Goal: Complete application form

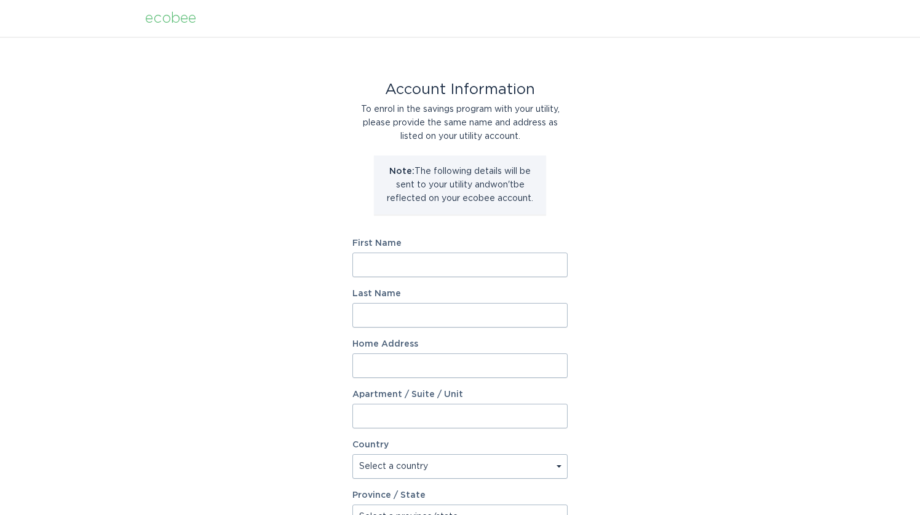
click at [401, 268] on input "First Name" at bounding box center [459, 265] width 215 height 25
click at [557, 268] on input "First Name" at bounding box center [459, 265] width 215 height 25
type input "[PERSON_NAME]"
type input "[STREET_ADDRESS]"
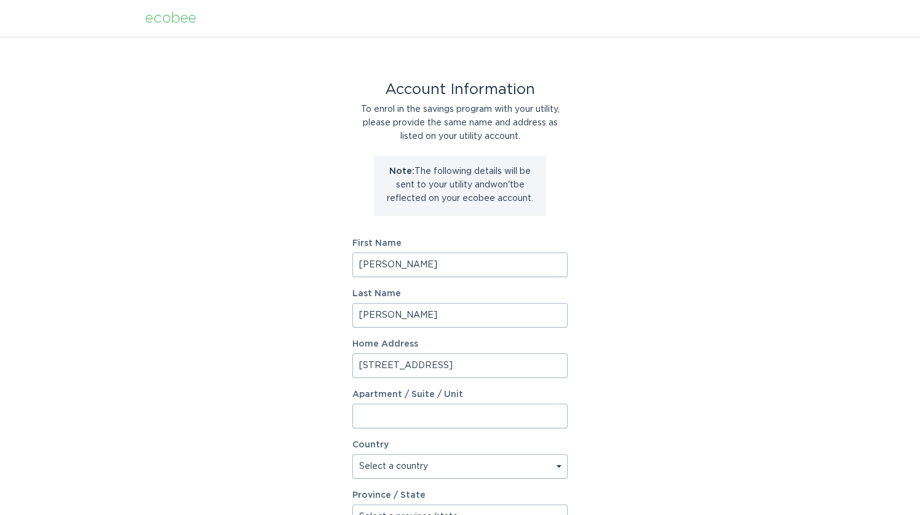
select select "US"
type input "[GEOGRAPHIC_DATA]"
type input "37090"
click at [424, 279] on form "First Name [PERSON_NAME] Last Name [PERSON_NAME] Home Address [STREET_ADDRESS][…" at bounding box center [459, 453] width 215 height 428
click at [408, 264] on input "[PERSON_NAME]" at bounding box center [459, 265] width 215 height 25
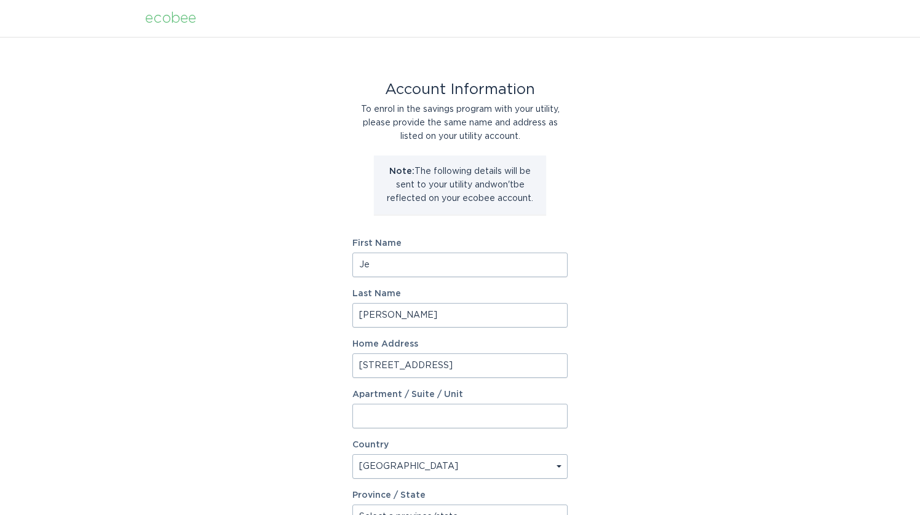
type input "J"
click at [388, 262] on input "annik" at bounding box center [459, 265] width 215 height 25
type input "a"
type input "Annik"
click at [383, 318] on input "[PERSON_NAME]" at bounding box center [459, 315] width 215 height 25
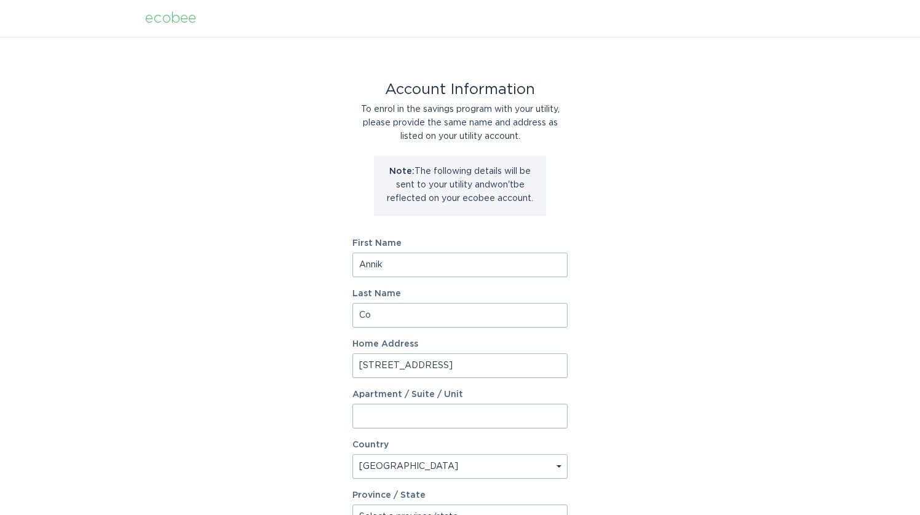
type input "C"
type input "[PERSON_NAME]"
click at [300, 393] on div "Account Information To enrol in the savings program with your utility, please p…" at bounding box center [460, 377] width 920 height 680
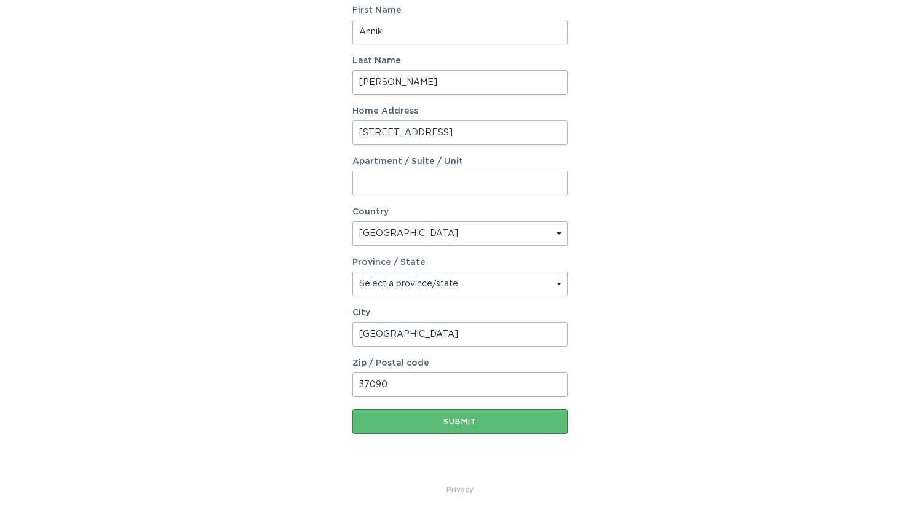
scroll to position [233, 0]
select select "TN"
click at [463, 423] on div "Submit" at bounding box center [460, 421] width 203 height 7
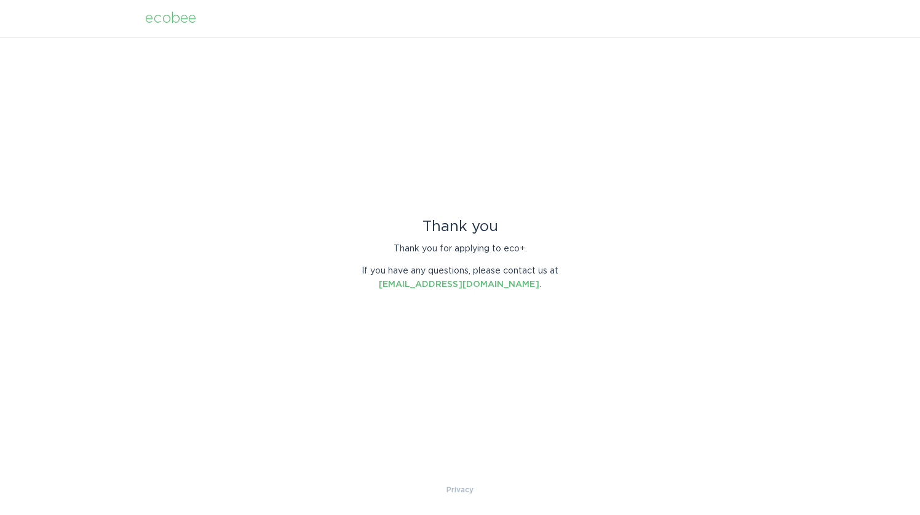
click at [486, 394] on div "Thank you Thank you for applying to eco+. If you have any questions, please con…" at bounding box center [460, 260] width 920 height 447
